Goal: Check status: Check status

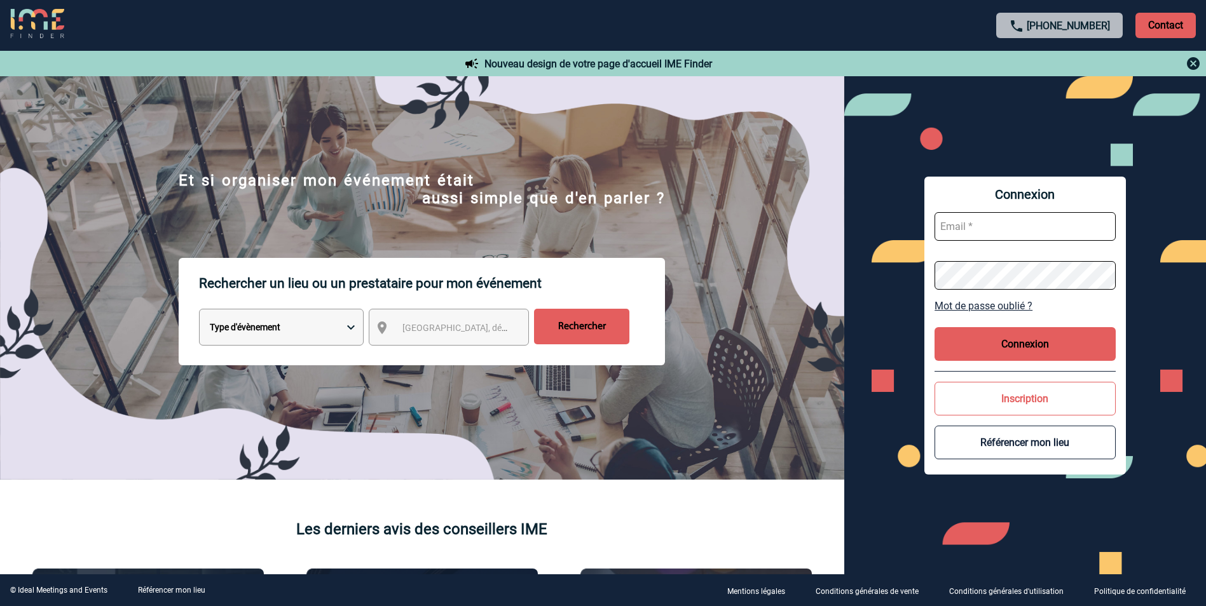
type input "elise.drapier@abeille-assurances.fr"
click at [1040, 351] on button "Connexion" at bounding box center [1024, 344] width 181 height 34
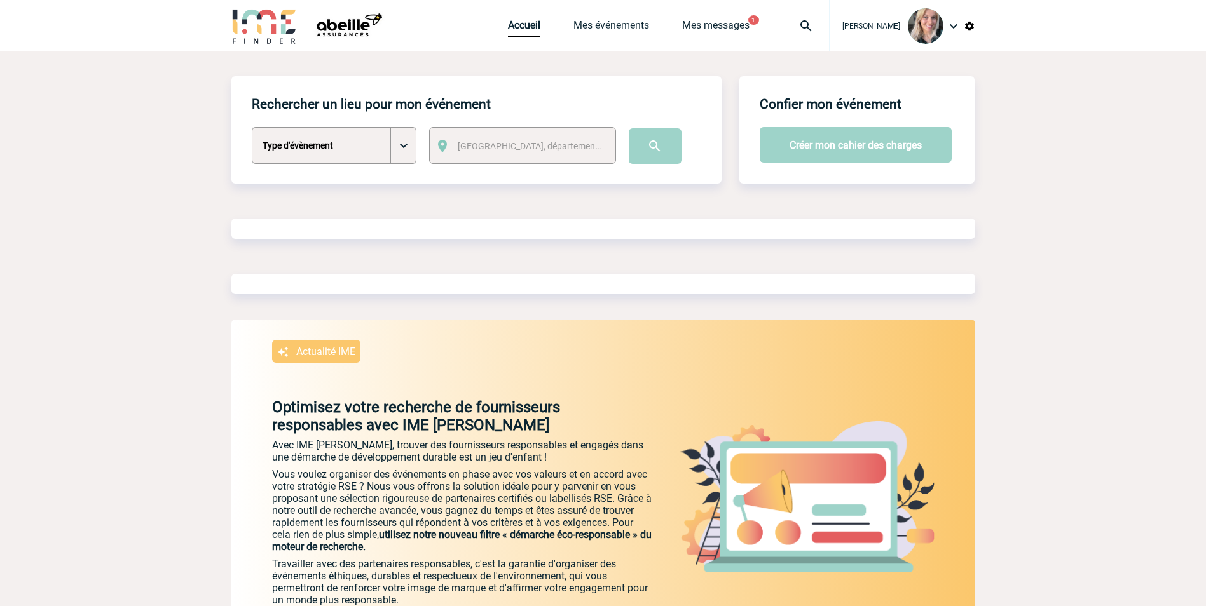
click at [698, 15] on div "Accueil Mes événements Mes messages 1 Projet, client Projet, client" at bounding box center [669, 25] width 322 height 51
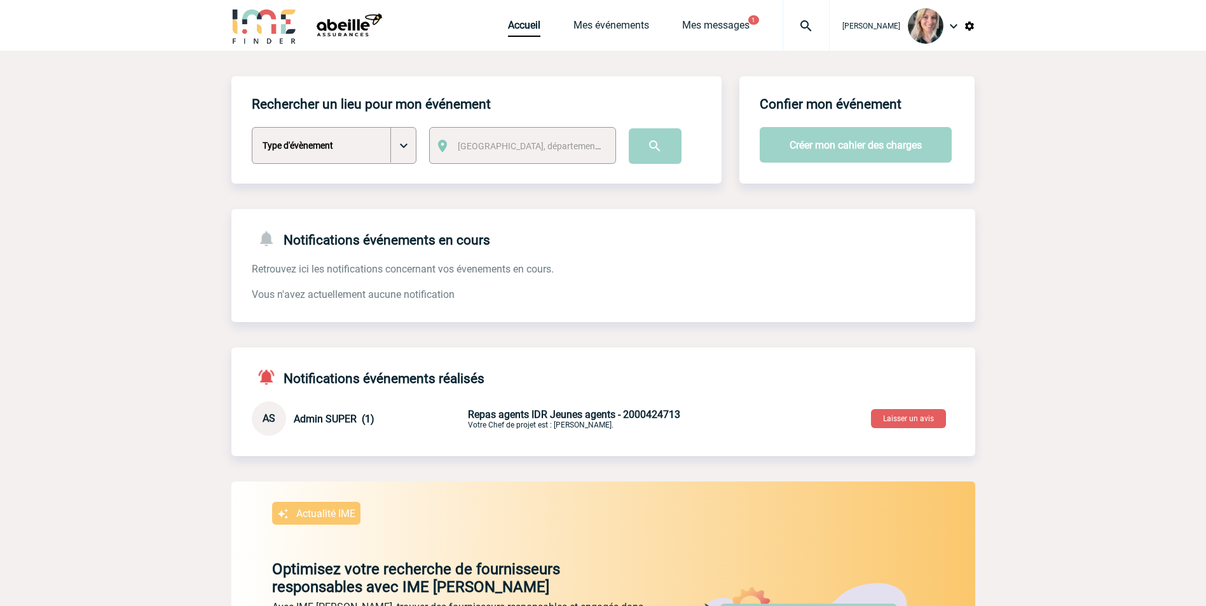
click at [662, 25] on span "Mes événements" at bounding box center [627, 25] width 109 height 12
click at [643, 27] on link "Mes événements" at bounding box center [611, 28] width 76 height 18
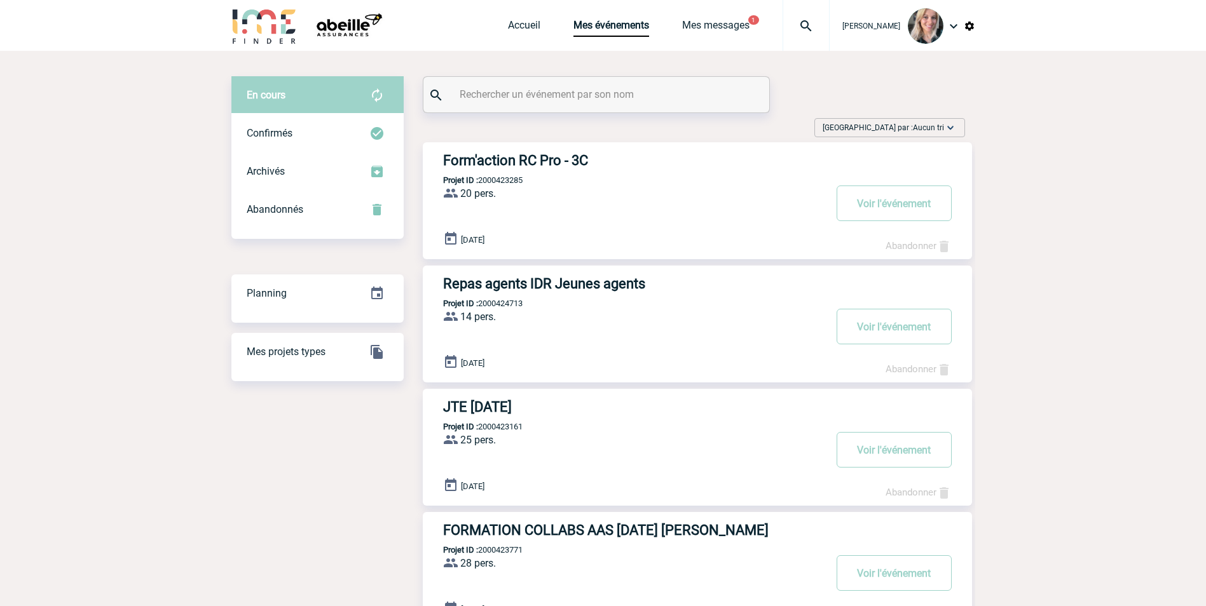
click at [569, 160] on h3 "Form'action RC Pro - 3C" at bounding box center [633, 161] width 381 height 16
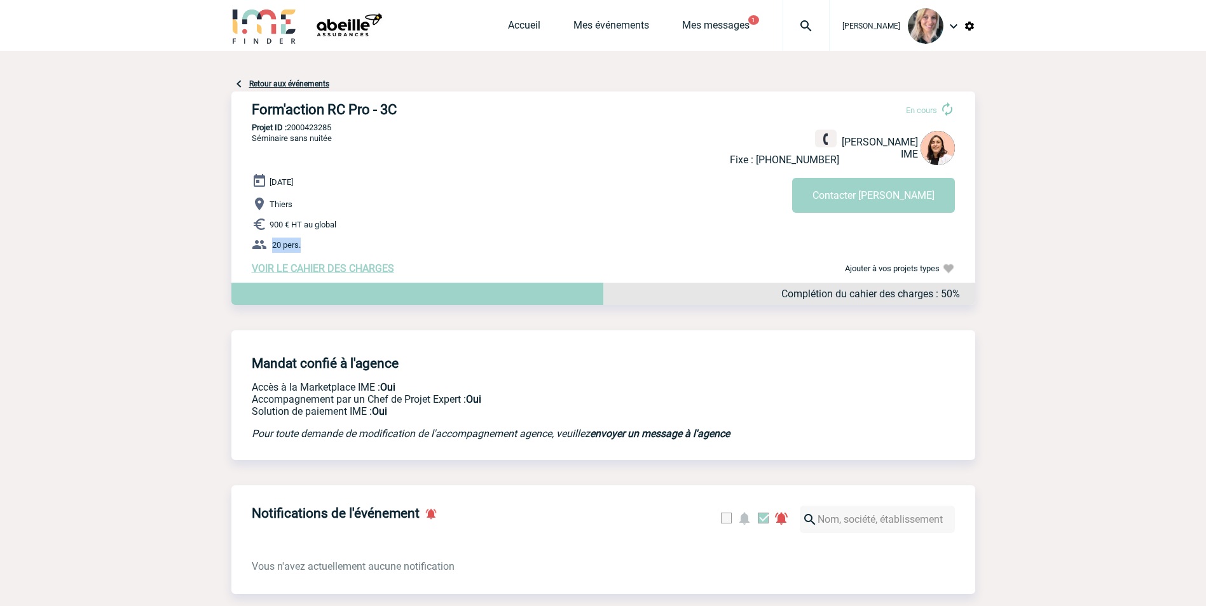
drag, startPoint x: 311, startPoint y: 253, endPoint x: 269, endPoint y: 251, distance: 42.0
click at [269, 251] on p "20 pers." at bounding box center [613, 244] width 723 height 15
drag, startPoint x: 269, startPoint y: 251, endPoint x: 307, endPoint y: 203, distance: 61.0
click at [307, 203] on p "Thiers" at bounding box center [613, 203] width 723 height 15
